Goal: Obtain resource: Download file/media

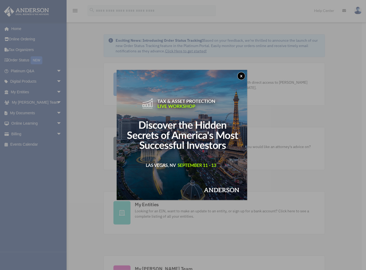
click at [241, 75] on button "x" at bounding box center [241, 76] width 8 height 8
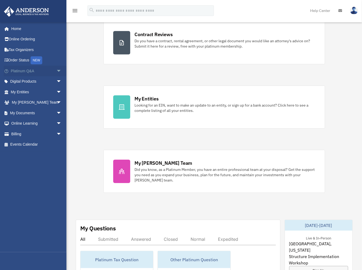
scroll to position [106, 0]
click at [56, 70] on span "arrow_drop_down" at bounding box center [61, 71] width 11 height 11
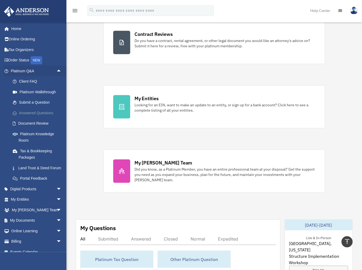
click at [38, 112] on link "Answered Questions" at bounding box center [38, 113] width 62 height 11
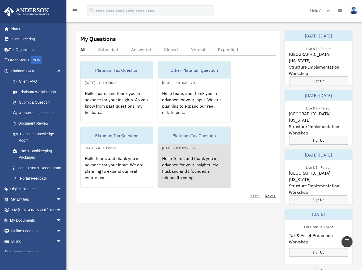
scroll to position [296, 0]
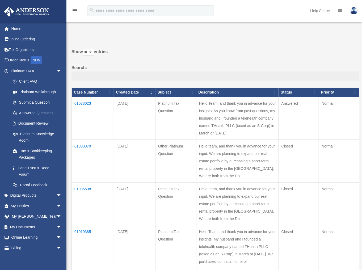
click at [81, 102] on td "01073023" at bounding box center [93, 118] width 42 height 43
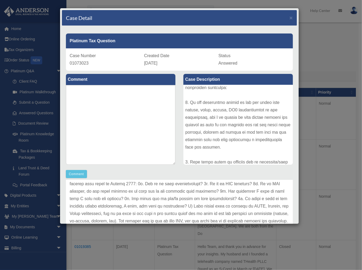
scroll to position [447, 0]
click at [239, 201] on p at bounding box center [180, 150] width 220 height 238
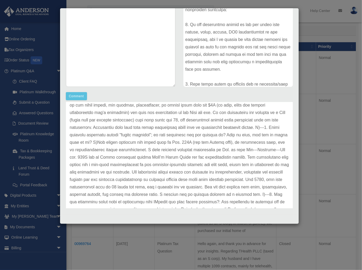
scroll to position [85, 0]
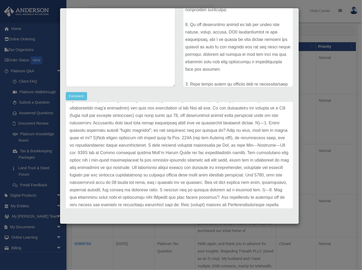
click at [40, 18] on div "Case Detail × Platinum Tax Question Case Number 01073023 Created Date [DATE] St…" at bounding box center [181, 135] width 362 height 270
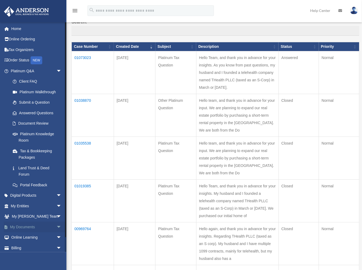
click at [57, 226] on span "arrow_drop_down" at bounding box center [61, 227] width 11 height 11
click at [25, 238] on link "Box" at bounding box center [38, 238] width 62 height 11
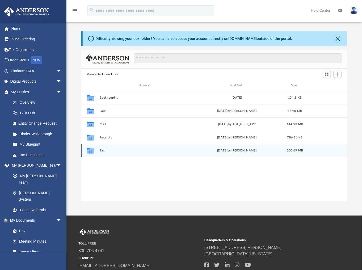
scroll to position [118, 263]
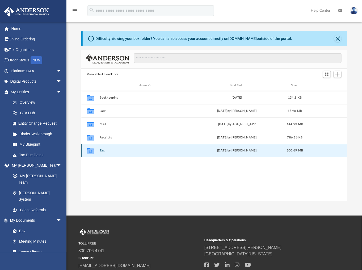
click at [103, 150] on button "Tax" at bounding box center [144, 150] width 90 height 3
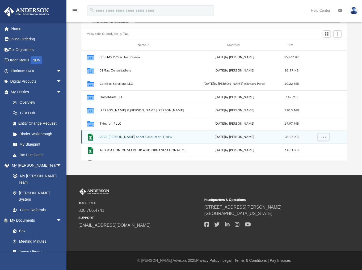
scroll to position [0, 0]
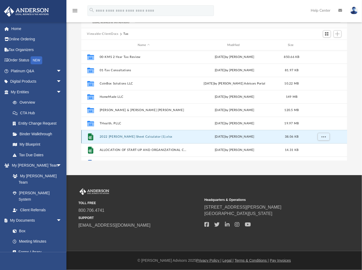
click at [124, 136] on button "2022 Toby Cheat Sheet Calculator (1).xlsx" at bounding box center [143, 136] width 89 height 3
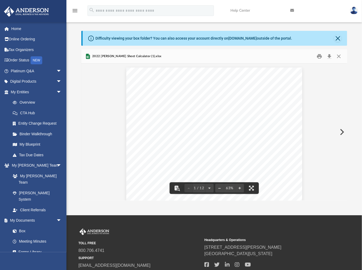
scroll to position [0, 0]
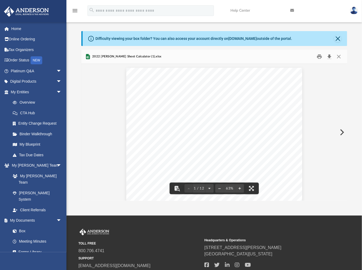
click at [329, 57] on button "Download" at bounding box center [330, 57] width 10 height 8
click at [341, 57] on button "Close" at bounding box center [339, 57] width 10 height 8
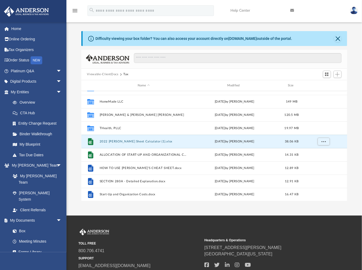
scroll to position [36, 0]
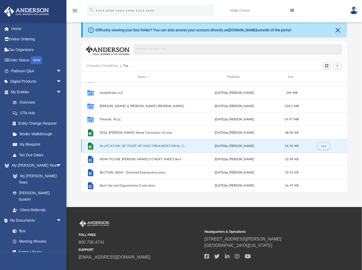
click at [147, 145] on button "ALLOCATION OF START-UP AND ORGANIZATIONAL COSTS - EXAMPLE ONLY.xlsx" at bounding box center [143, 145] width 89 height 3
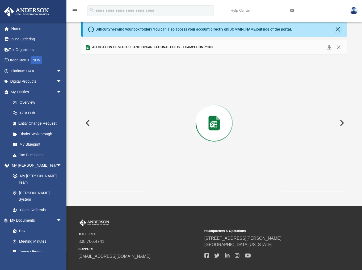
scroll to position [10, 0]
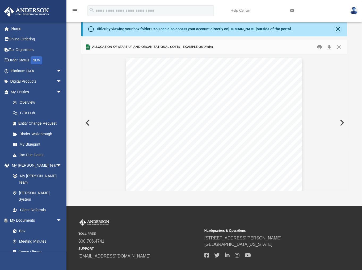
click at [342, 121] on button "Preview" at bounding box center [342, 122] width 12 height 15
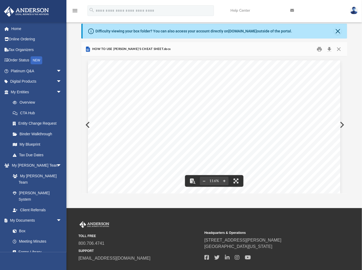
scroll to position [0, 0]
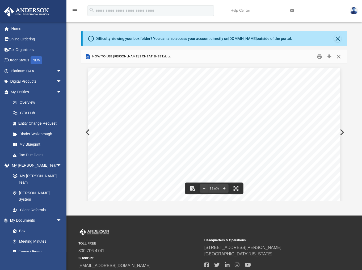
click at [339, 57] on button "Close" at bounding box center [339, 57] width 10 height 8
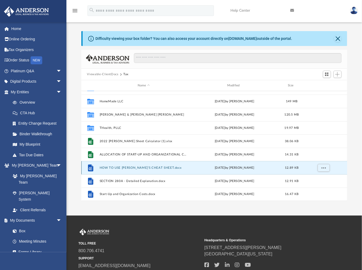
click at [126, 167] on button "HOW TO USE TOBY'S CHEAT SHEET.docx" at bounding box center [143, 167] width 89 height 3
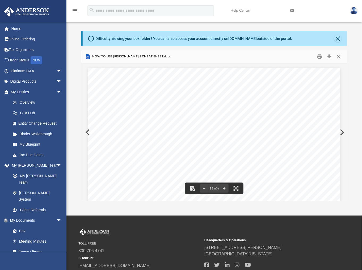
click at [341, 56] on button "Close" at bounding box center [339, 57] width 10 height 8
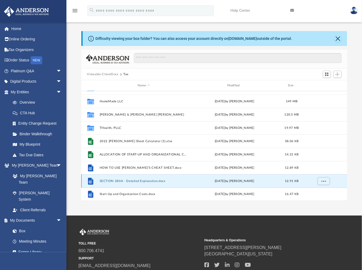
click at [142, 181] on button "SECTION 280A - Detailed Explanation.docx" at bounding box center [143, 181] width 89 height 3
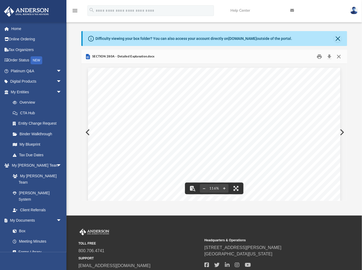
click at [338, 56] on button "Close" at bounding box center [339, 57] width 10 height 8
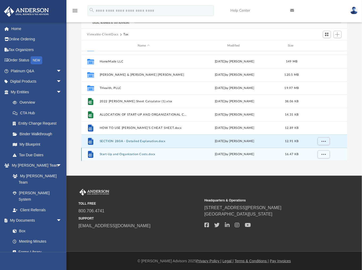
scroll to position [40, 0]
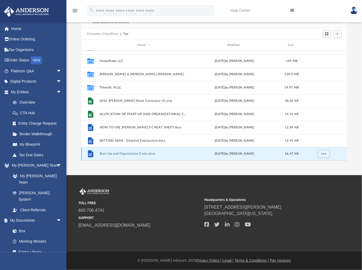
click at [133, 153] on button "Start-Up and Organization Costs.docx" at bounding box center [143, 153] width 89 height 3
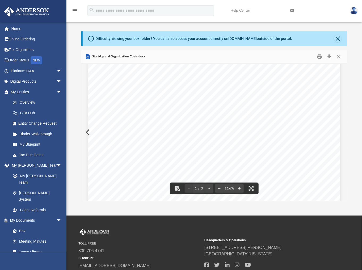
scroll to position [0, 0]
click at [330, 57] on button "Download" at bounding box center [330, 57] width 10 height 8
click at [339, 58] on button "Close" at bounding box center [339, 57] width 10 height 8
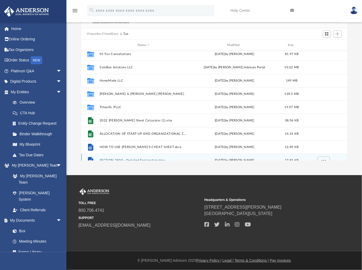
scroll to position [16, 0]
